Goal: Task Accomplishment & Management: Use online tool/utility

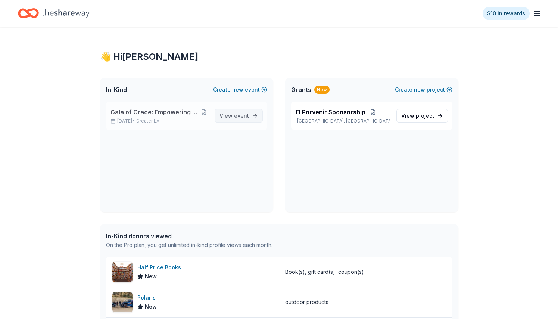
click at [243, 116] on span "event" at bounding box center [241, 115] width 15 height 6
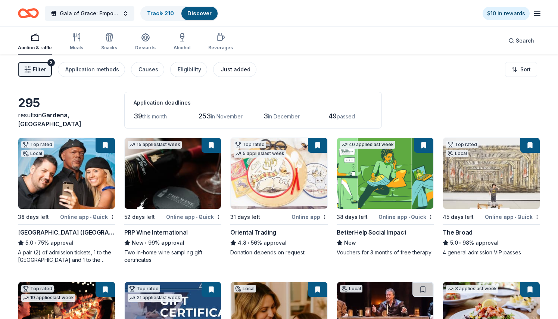
click at [236, 73] on div "Just added" at bounding box center [235, 69] width 30 height 9
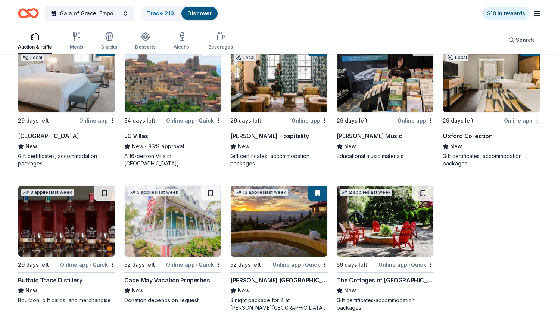
scroll to position [392, 0]
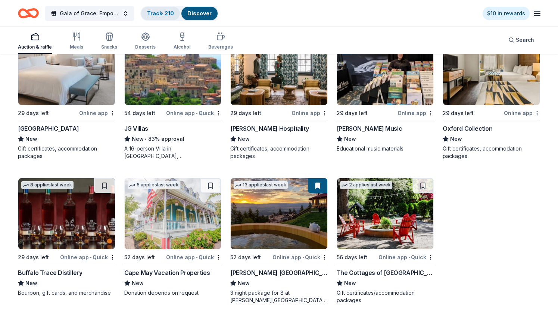
click at [151, 18] on div "Track · 210" at bounding box center [160, 13] width 39 height 13
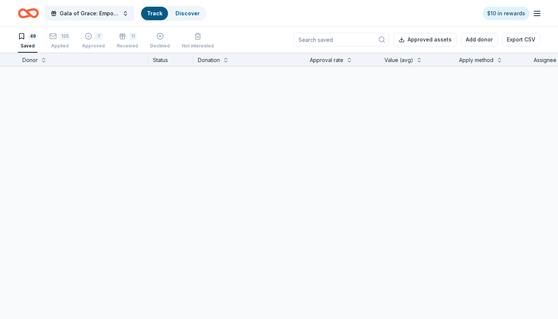
scroll to position [0, 0]
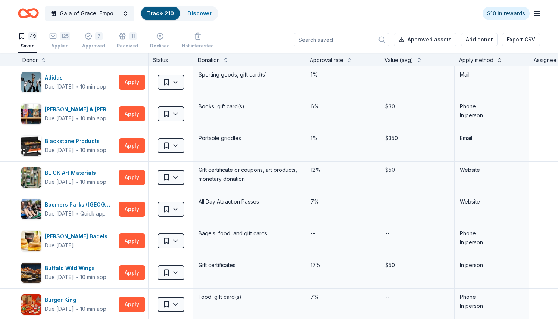
click at [500, 57] on button at bounding box center [499, 59] width 6 height 7
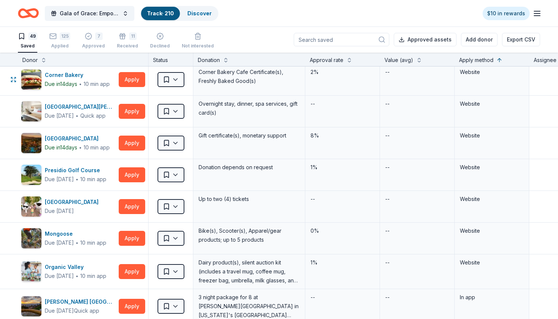
scroll to position [1343, 0]
